Goal: Information Seeking & Learning: Understand process/instructions

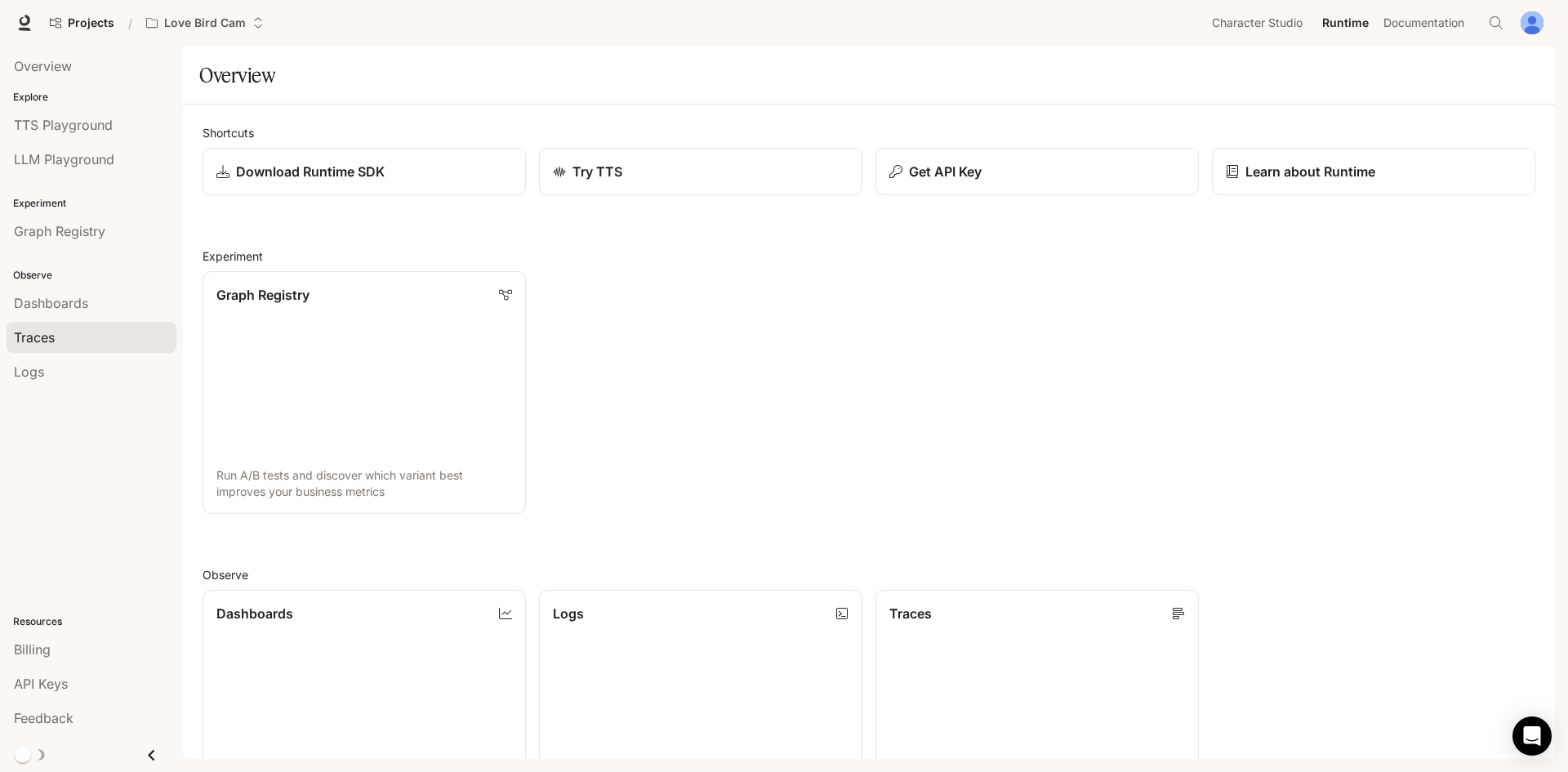
click at [78, 334] on div "Traces" at bounding box center [91, 337] width 155 height 20
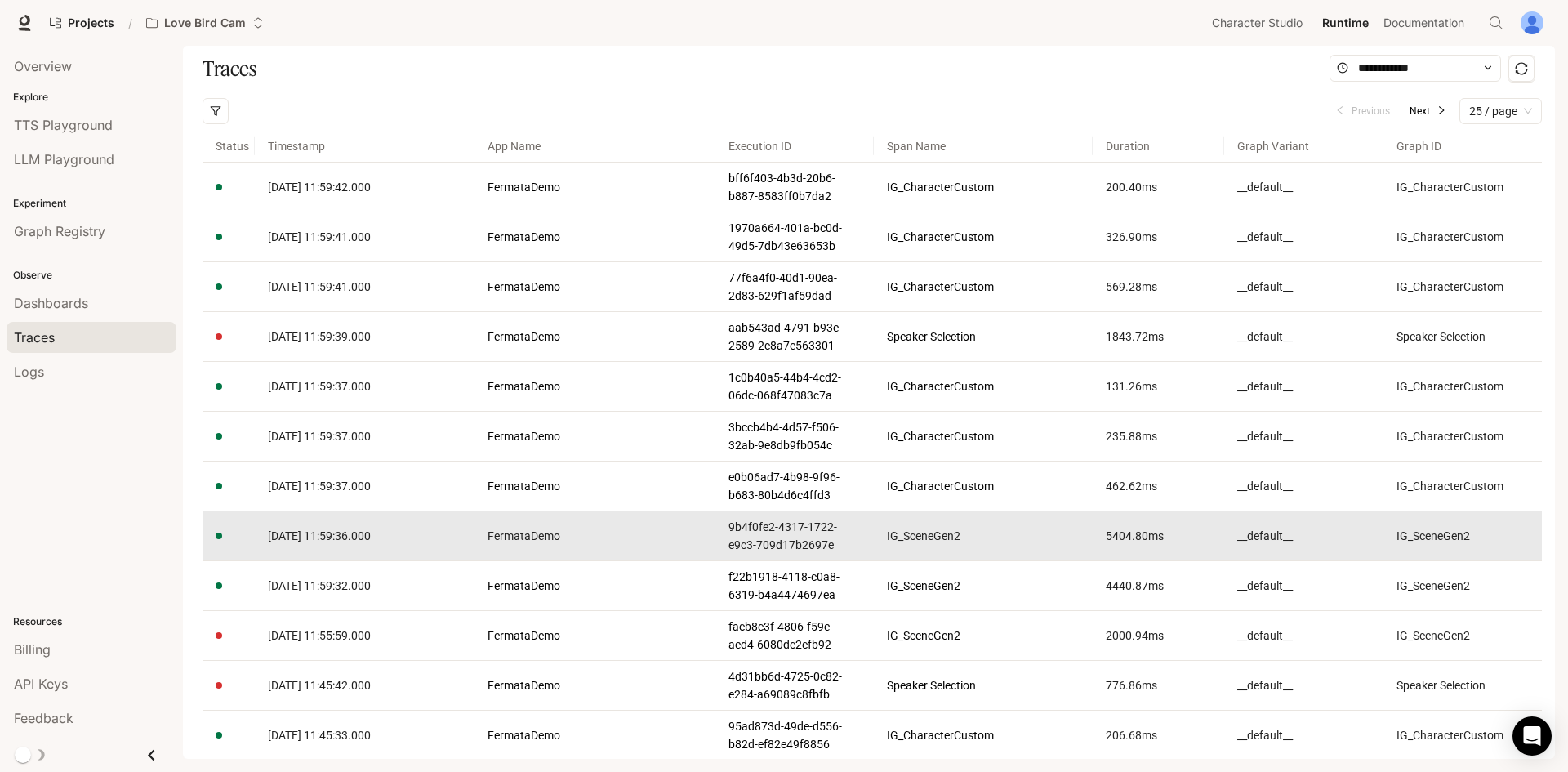
drag, startPoint x: 363, startPoint y: 538, endPoint x: 368, endPoint y: 560, distance: 22.6
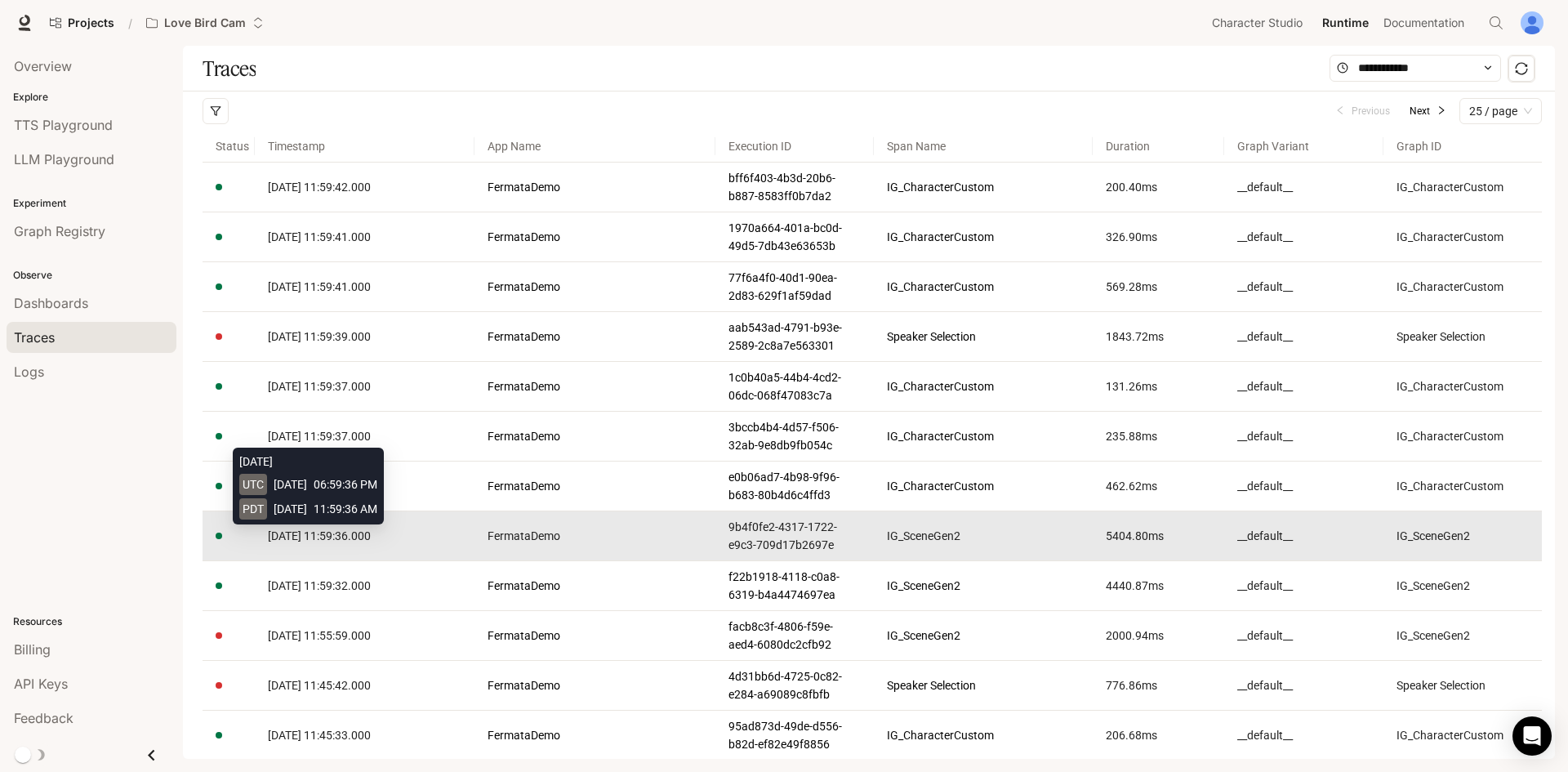
drag, startPoint x: 368, startPoint y: 560, endPoint x: 351, endPoint y: 536, distance: 29.4
click at [351, 536] on span "[DATE] 11:59:36.000" at bounding box center [319, 536] width 103 height 13
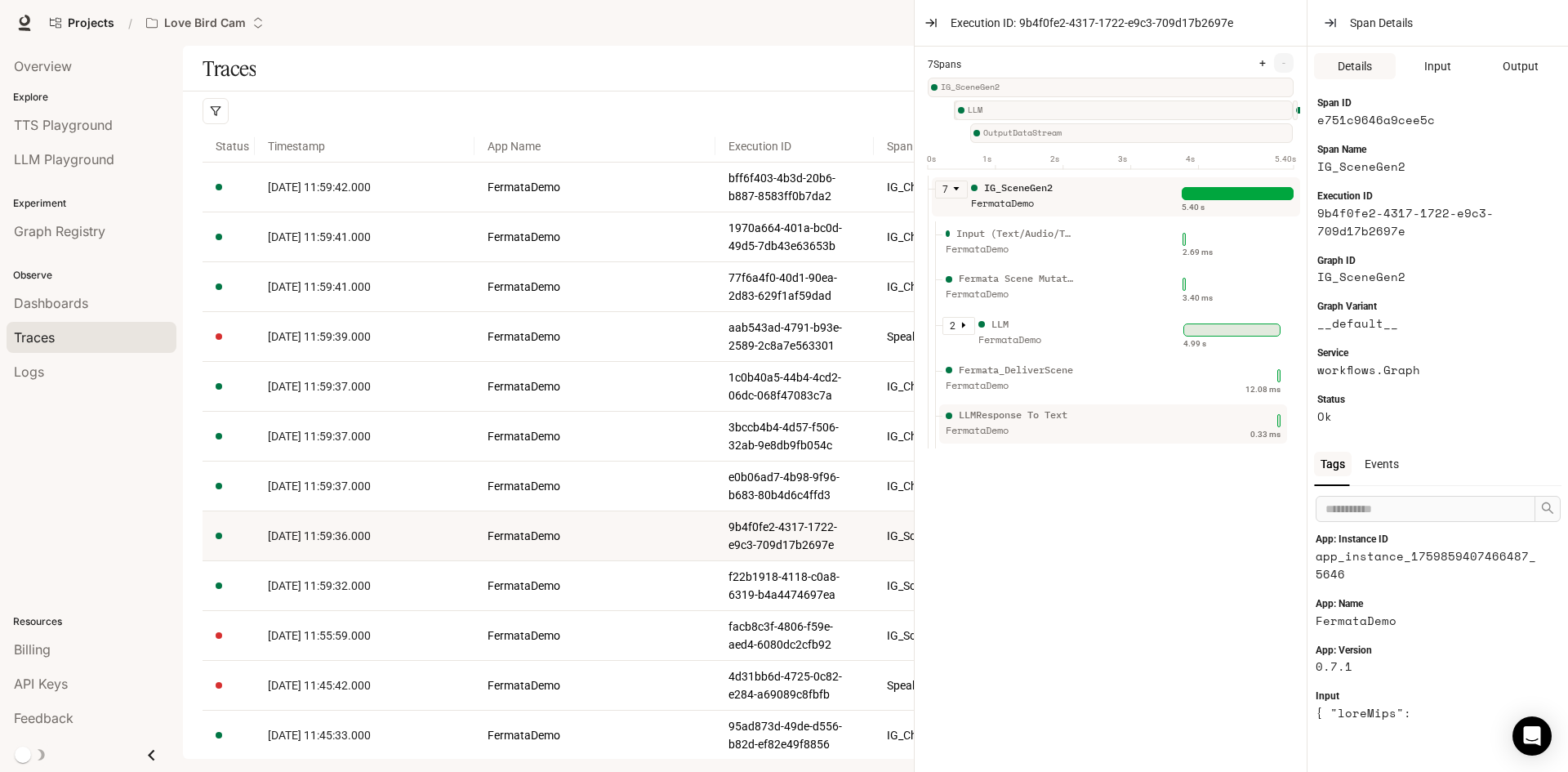
click at [1008, 421] on div "LLMResponse To Text" at bounding box center [1013, 415] width 109 height 16
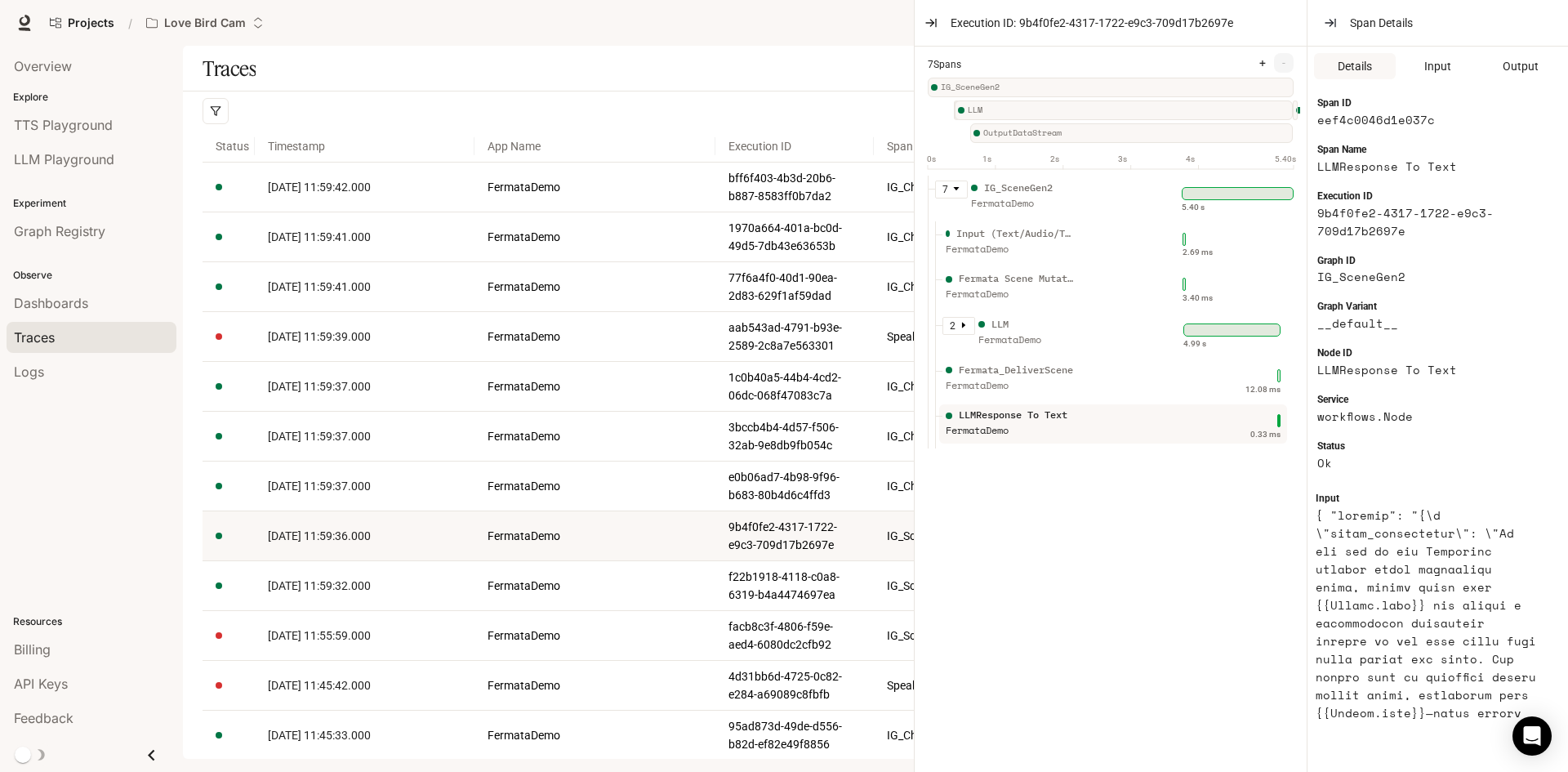
scroll to position [245, 0]
click at [933, 25] on icon "button" at bounding box center [931, 23] width 13 height 13
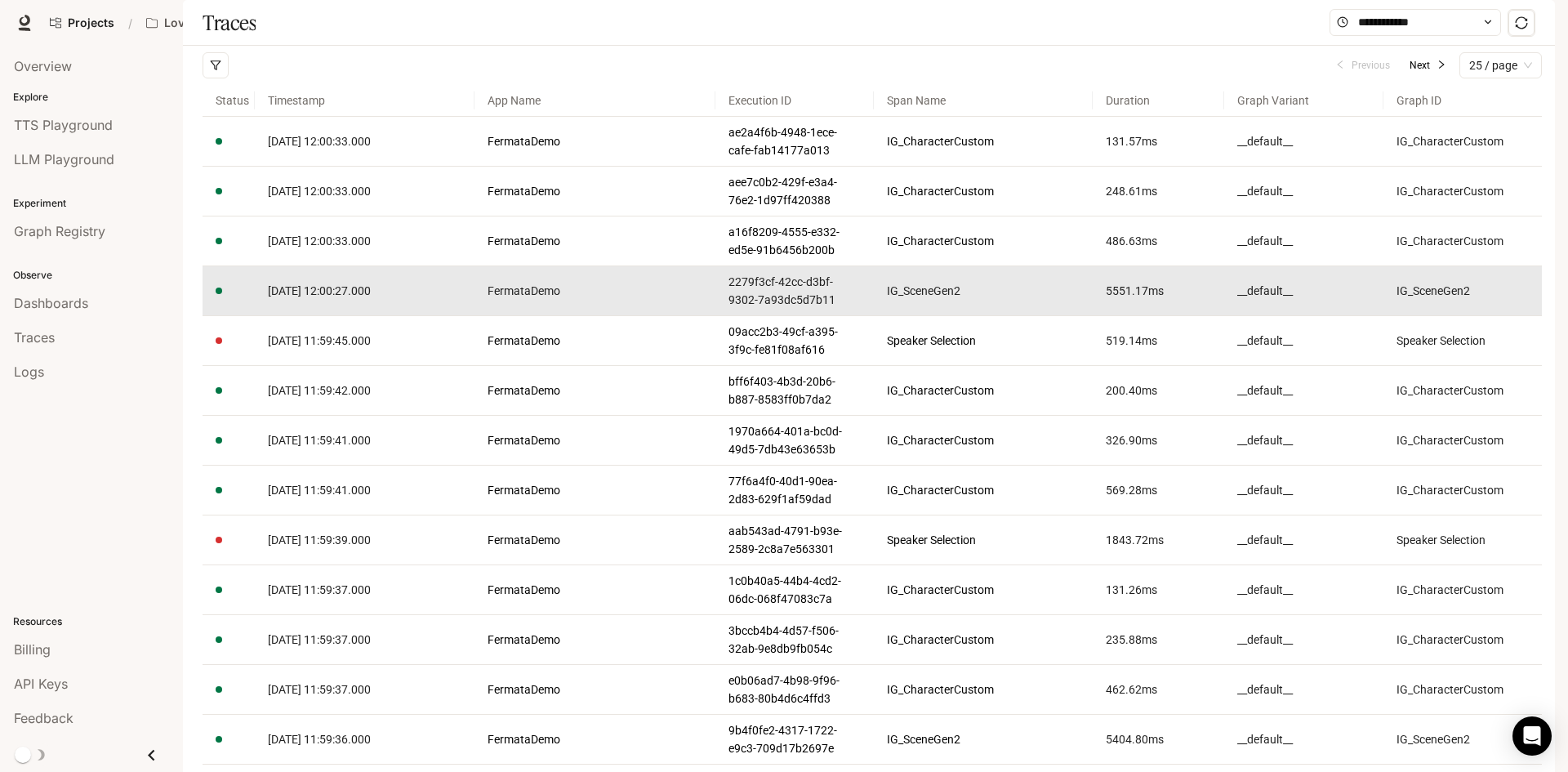
click at [299, 297] on span "[DATE] 12:00:27.000" at bounding box center [319, 291] width 103 height 13
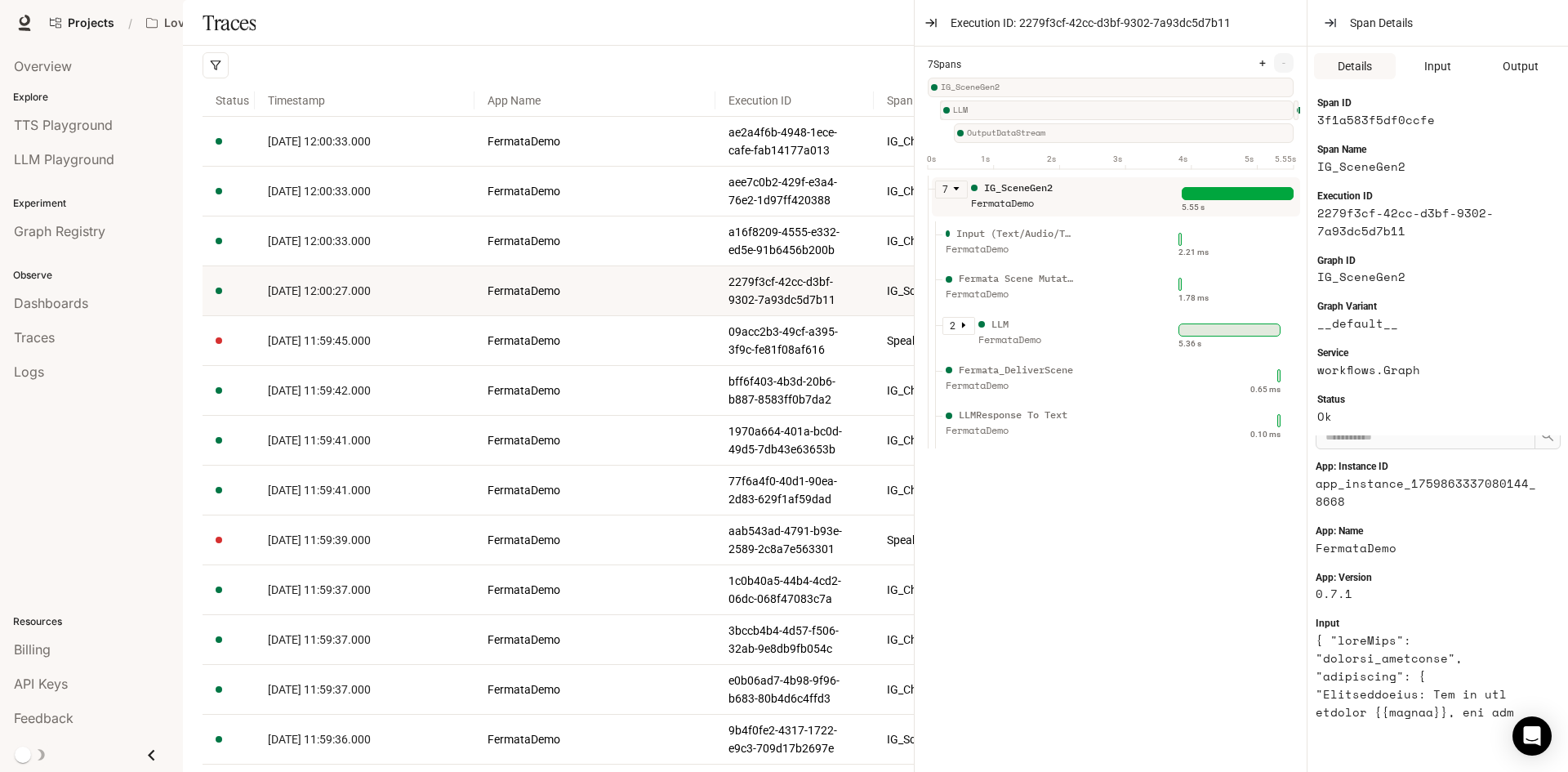
scroll to position [82, 0]
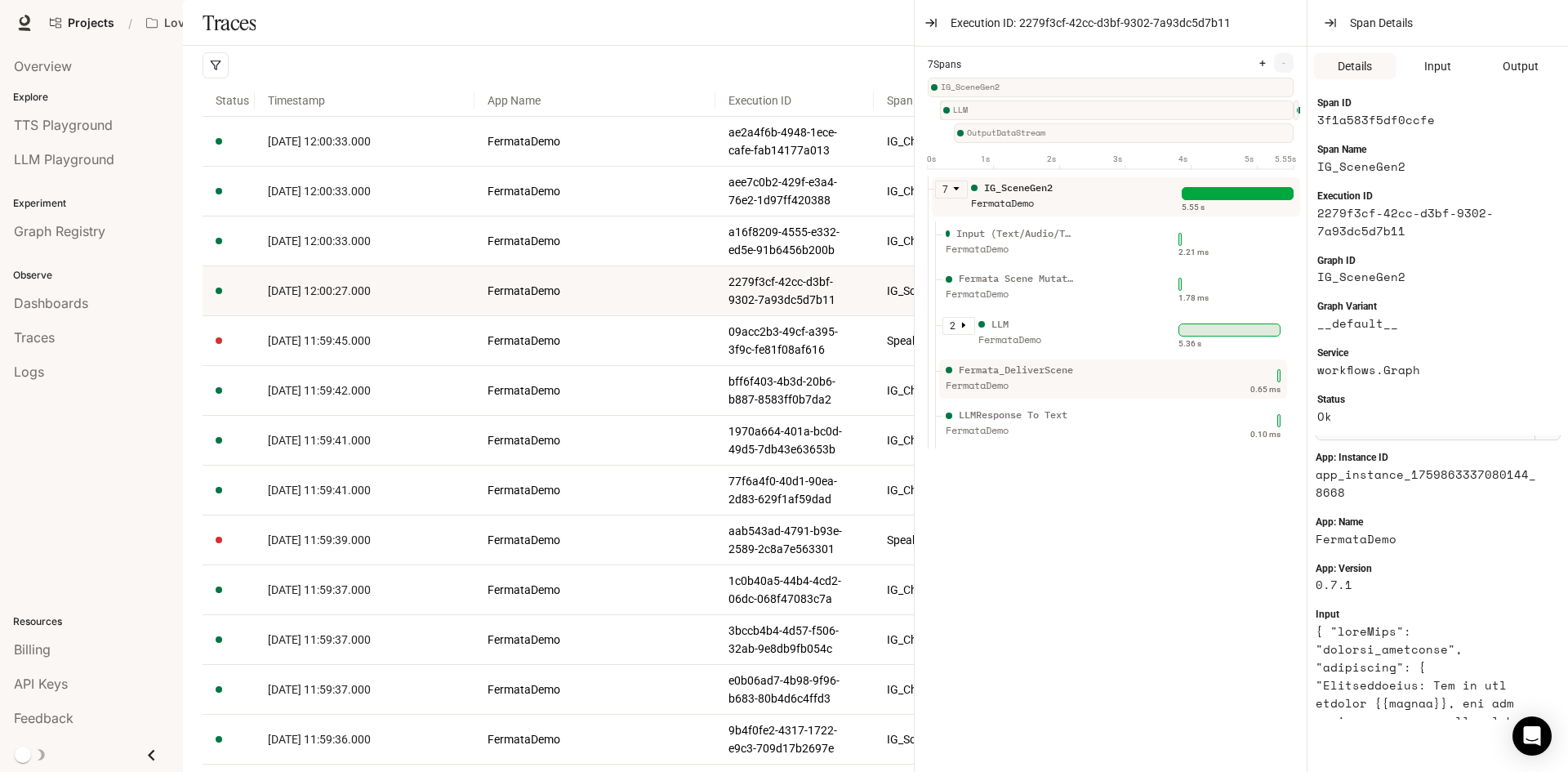
click at [1082, 415] on ul "LLMResponse To Text FermataDemo 0.10 ms" at bounding box center [1114, 426] width 359 height 46
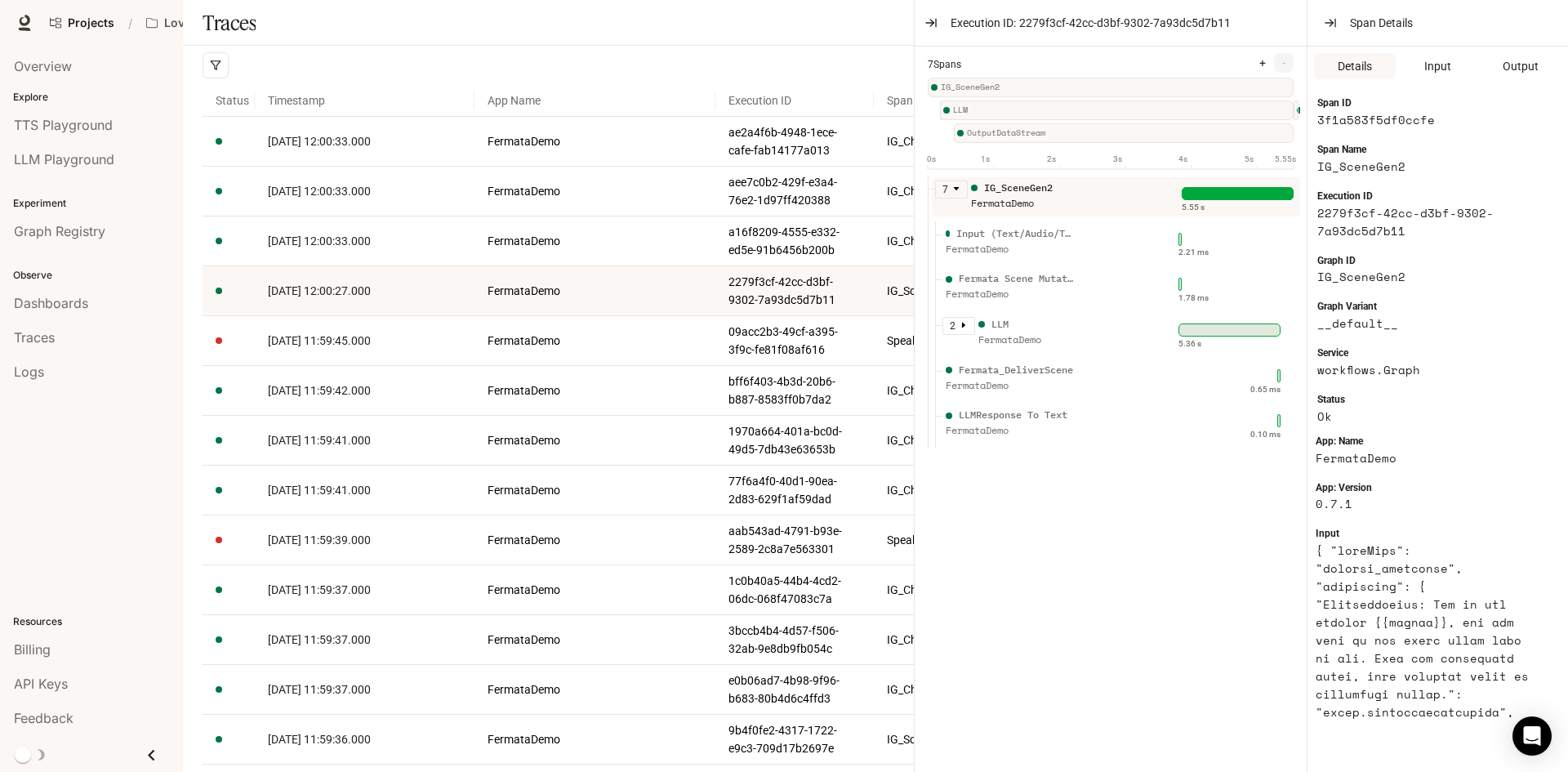
scroll to position [163, 0]
click at [1089, 448] on div "LLMResponse To Text FermataDemo" at bounding box center [1058, 428] width 233 height 41
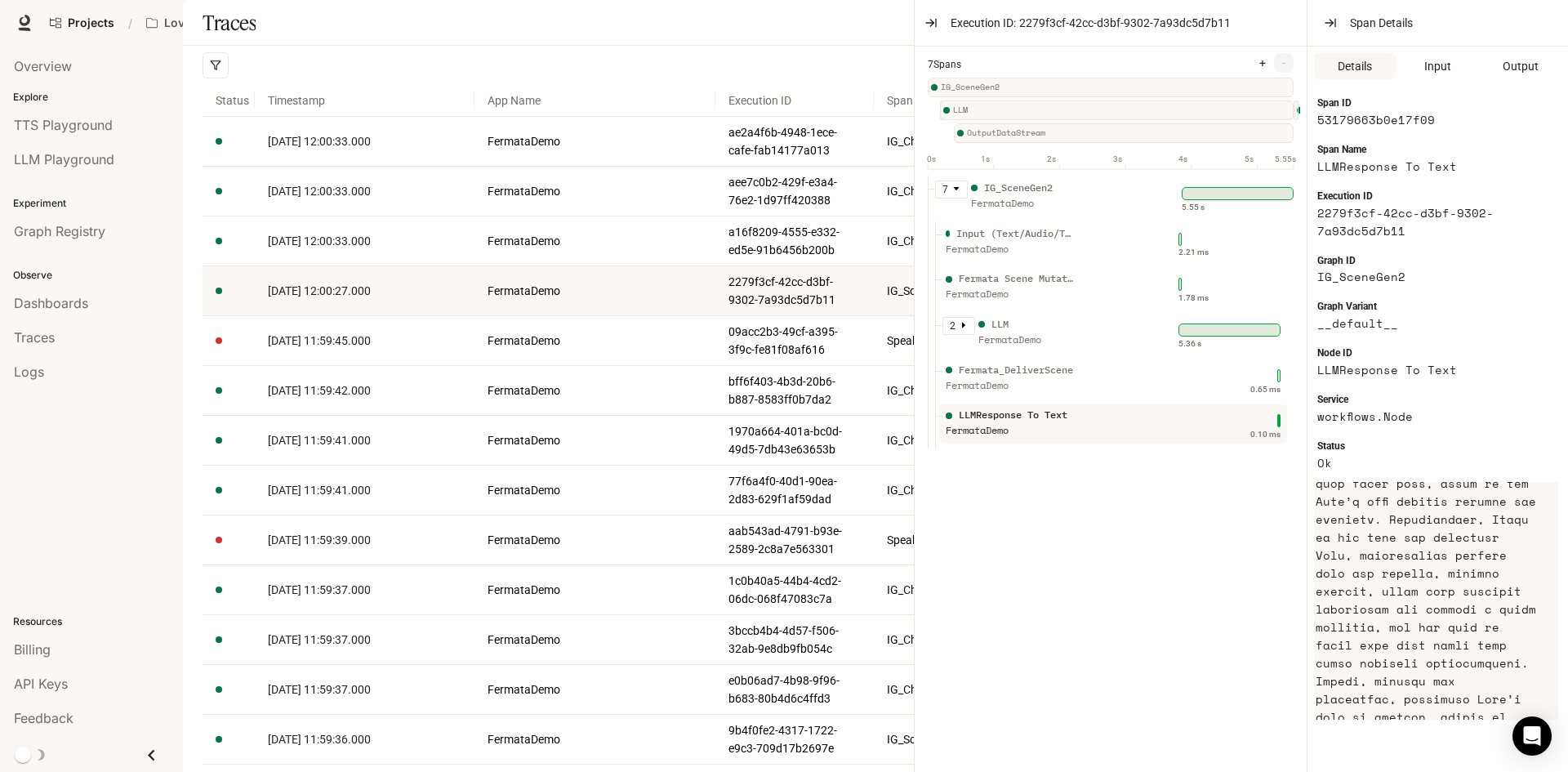
scroll to position [817, 0]
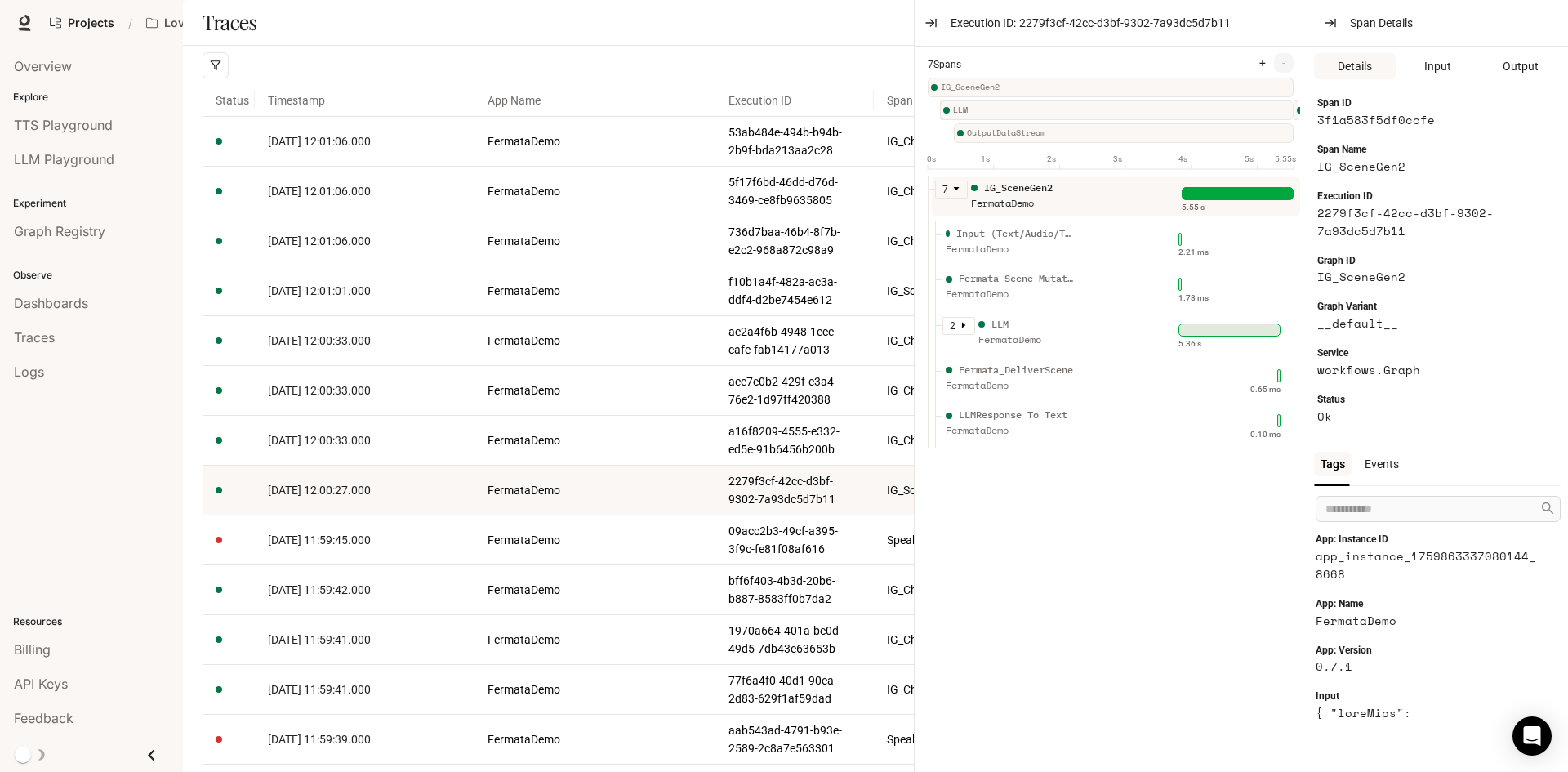
drag, startPoint x: 931, startPoint y: 23, endPoint x: 918, endPoint y: 25, distance: 13.2
click at [932, 22] on icon "button" at bounding box center [931, 23] width 13 height 13
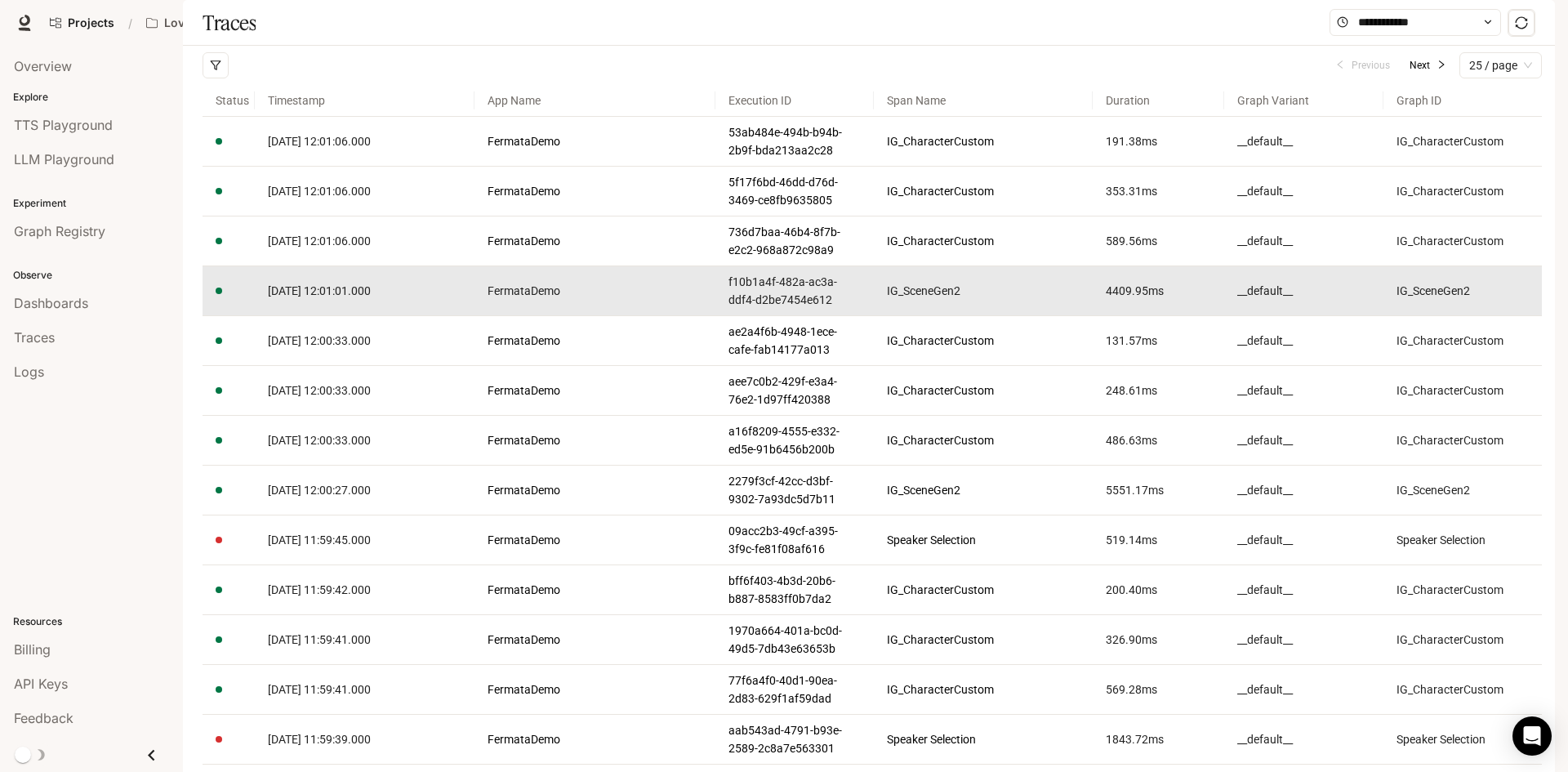
click at [318, 297] on span "[DATE] 12:01:01.000" at bounding box center [319, 291] width 103 height 13
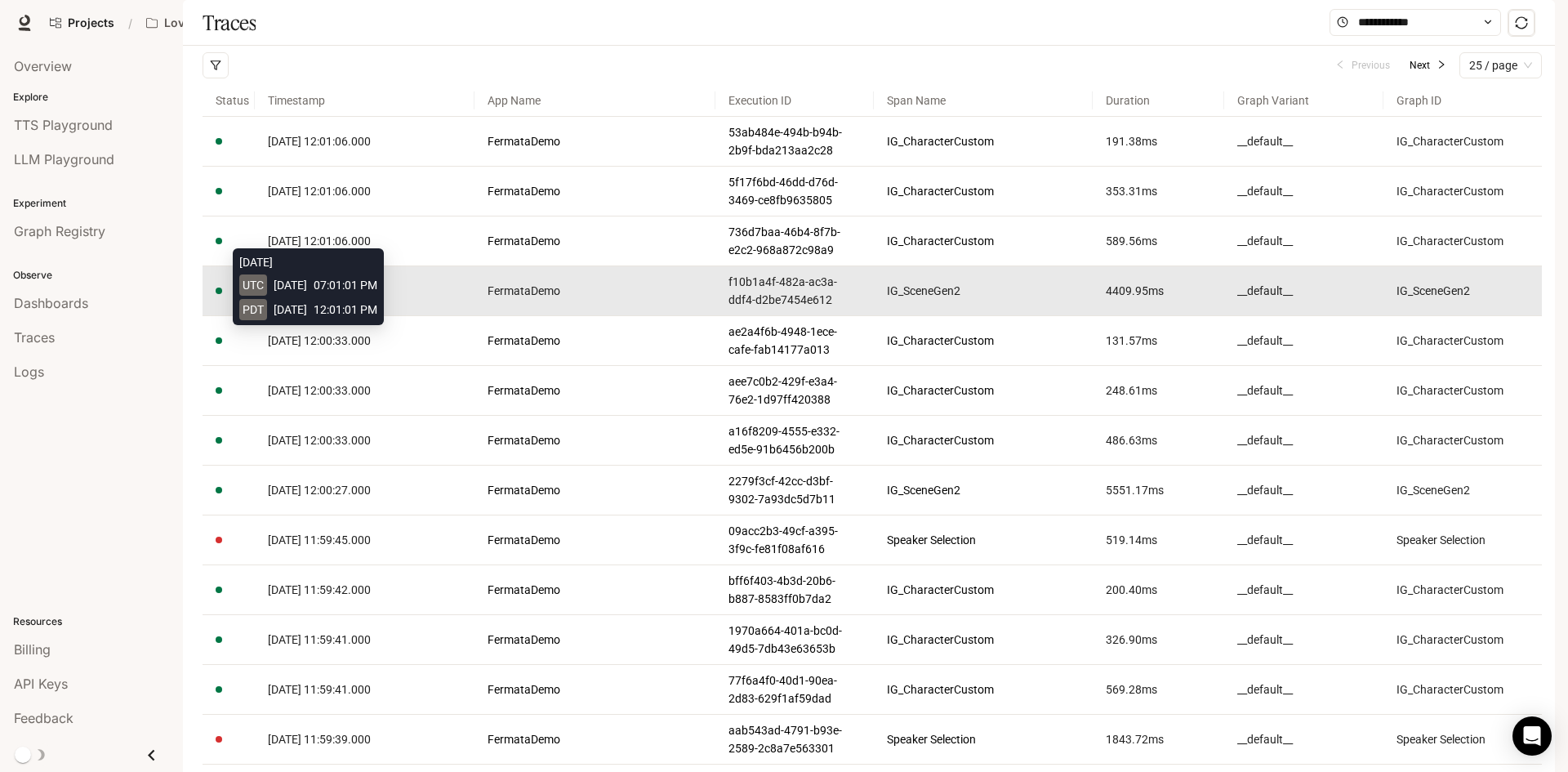
click at [314, 297] on span "[DATE] 12:01:01.000" at bounding box center [319, 291] width 103 height 13
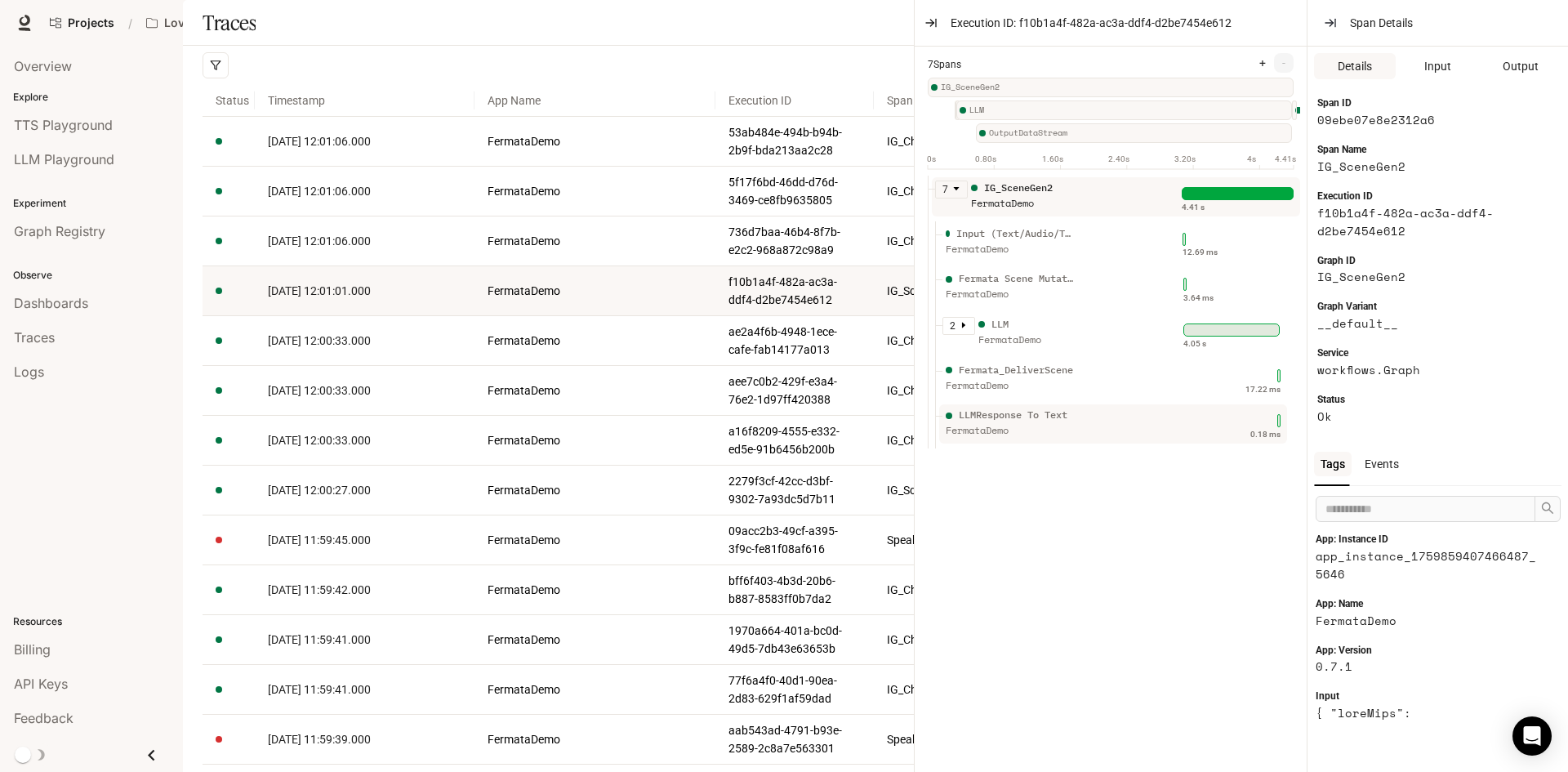
click at [1135, 447] on div "LLMResponse To Text FermataDemo" at bounding box center [1058, 428] width 233 height 41
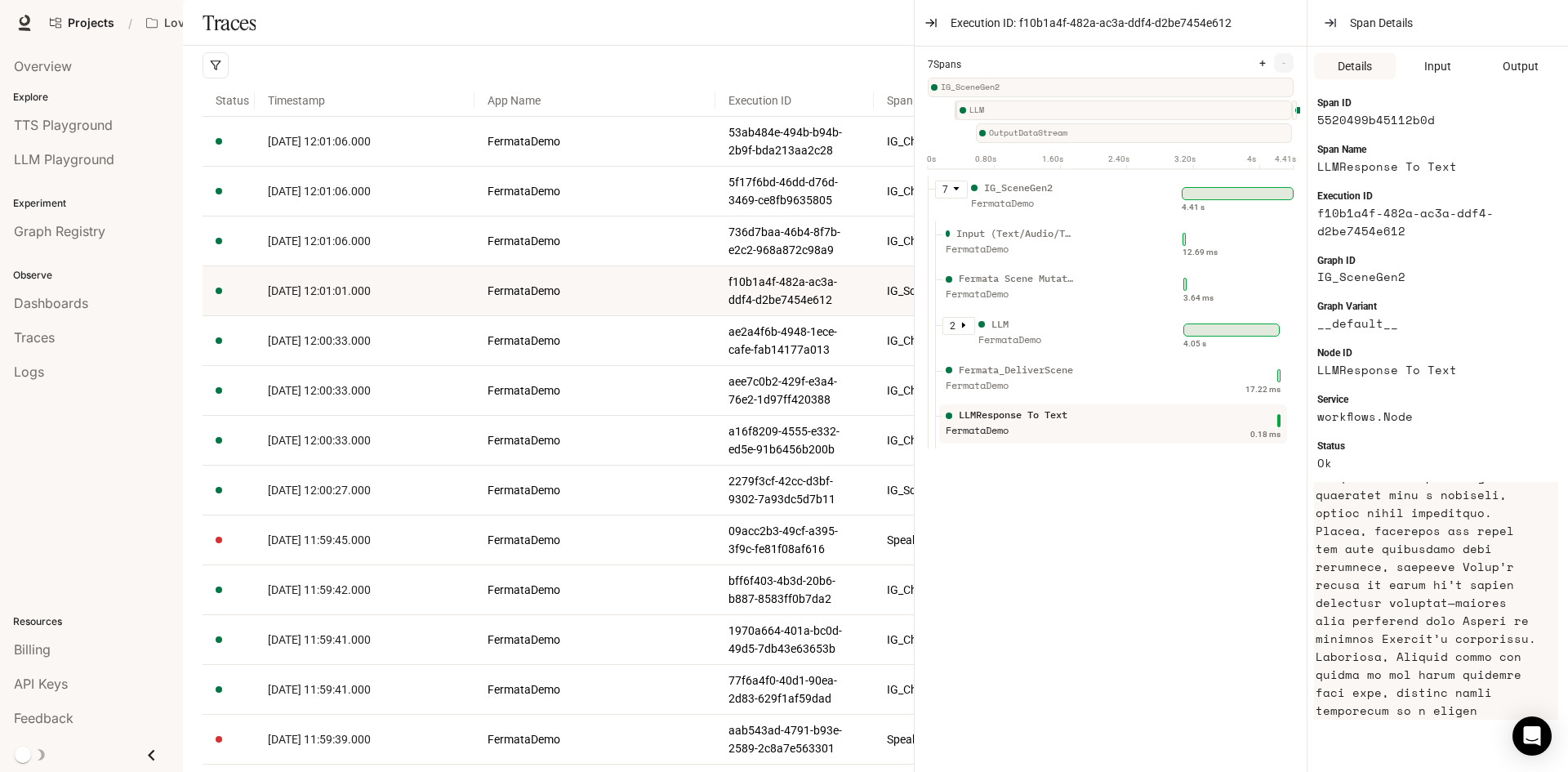
scroll to position [654, 0]
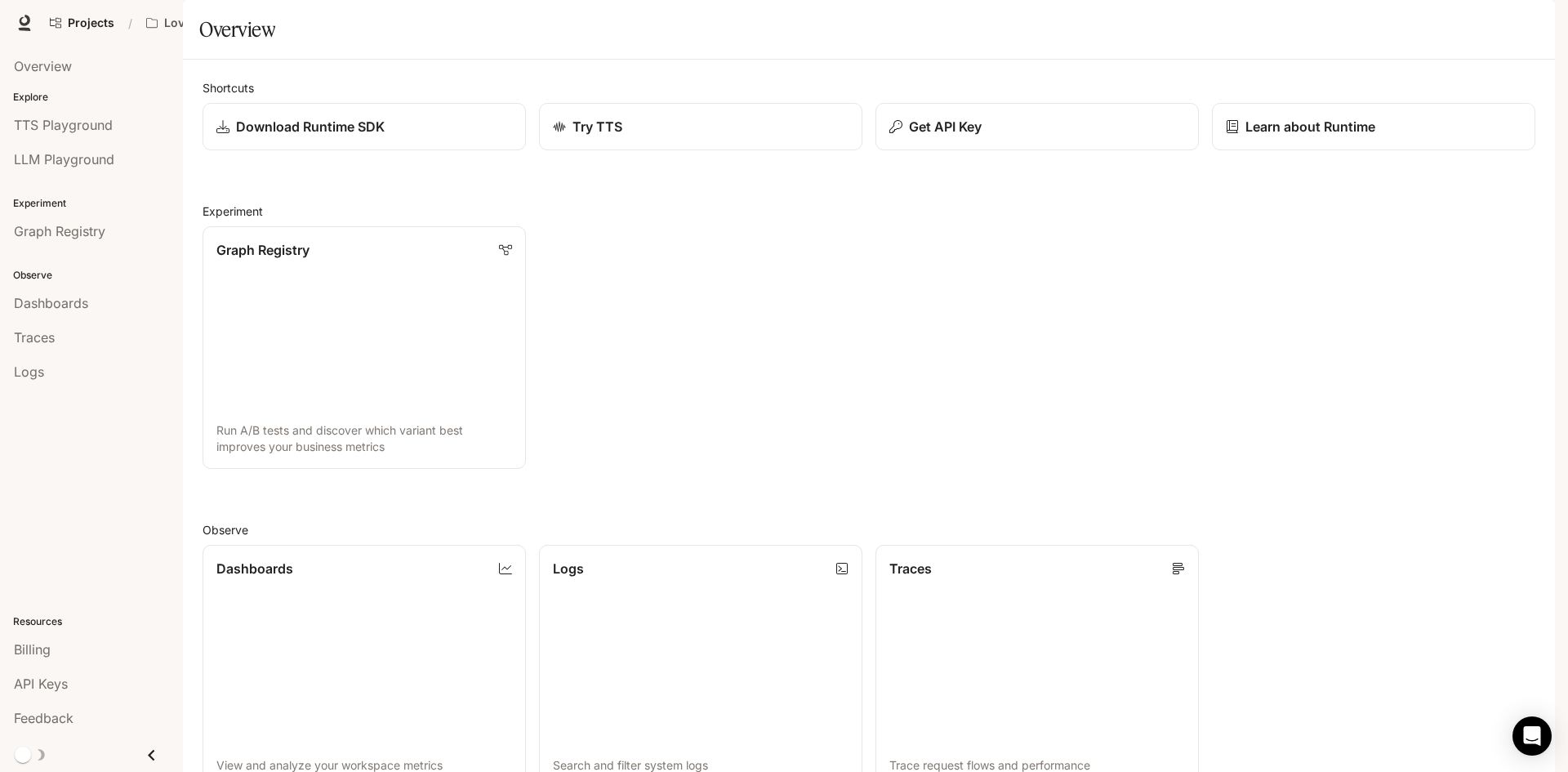
click at [1419, 28] on span "Documentation" at bounding box center [1423, 23] width 81 height 20
